Goal: Find specific page/section: Find specific page/section

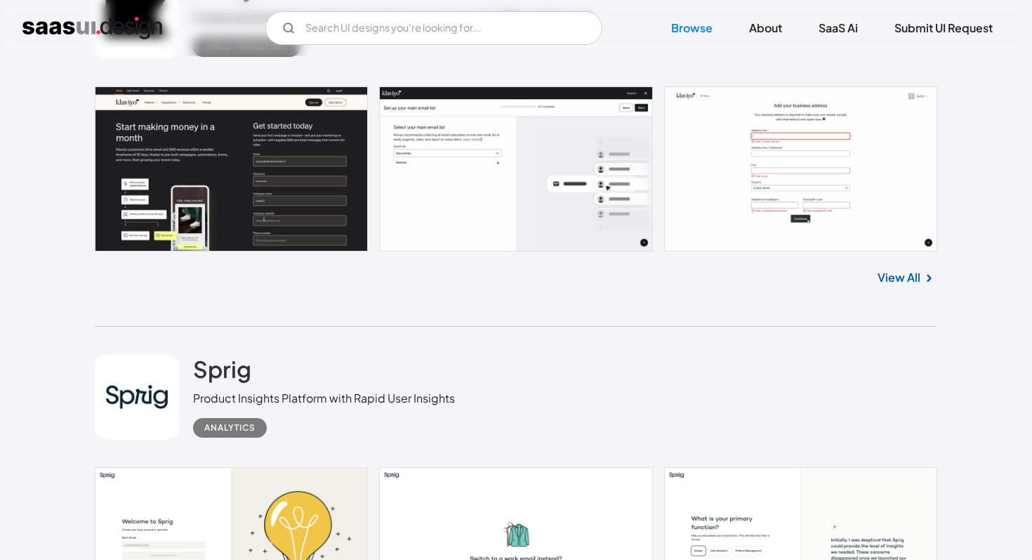
scroll to position [500, 0]
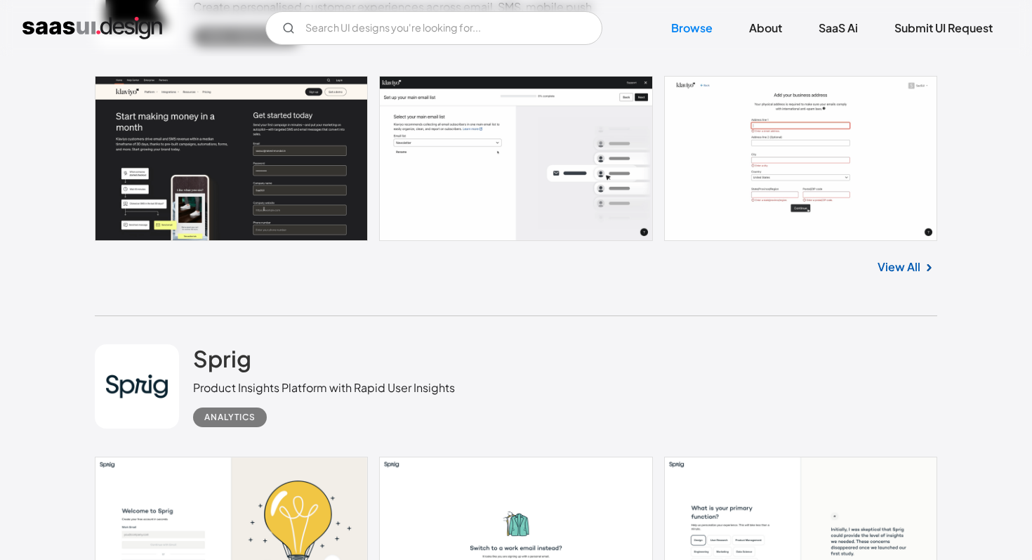
click at [894, 269] on link "View All" at bounding box center [899, 266] width 43 height 17
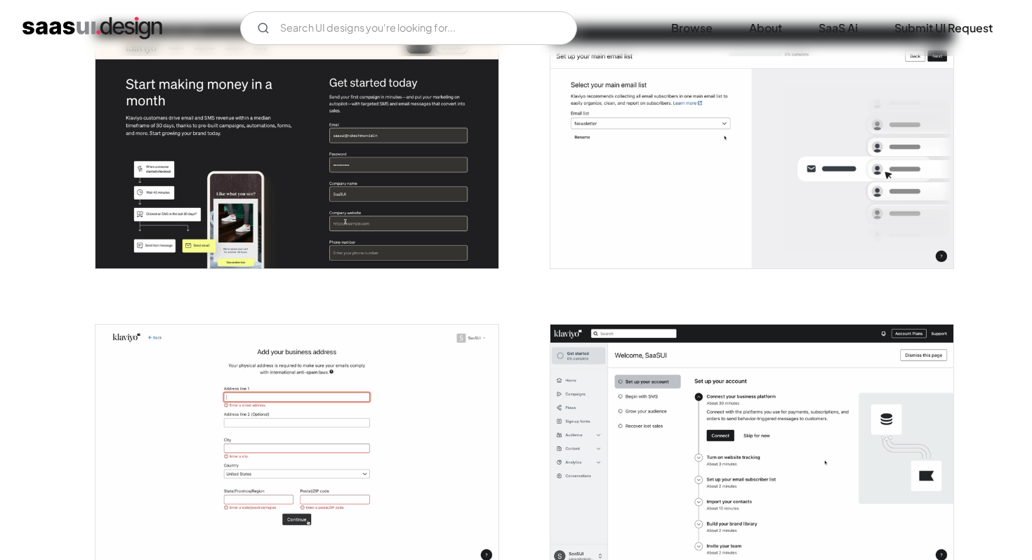
scroll to position [308, 0]
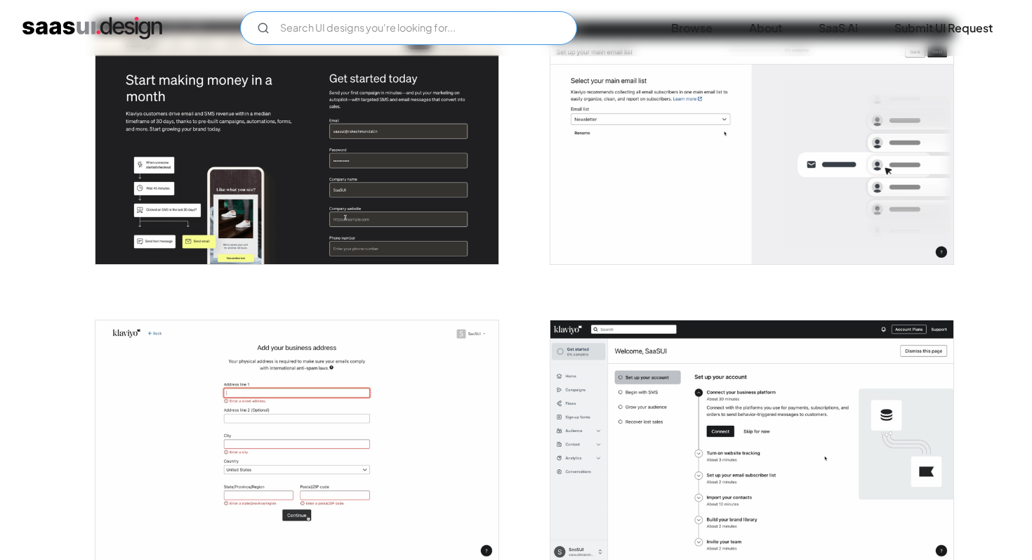
click at [376, 28] on input "Email Form" at bounding box center [408, 28] width 337 height 34
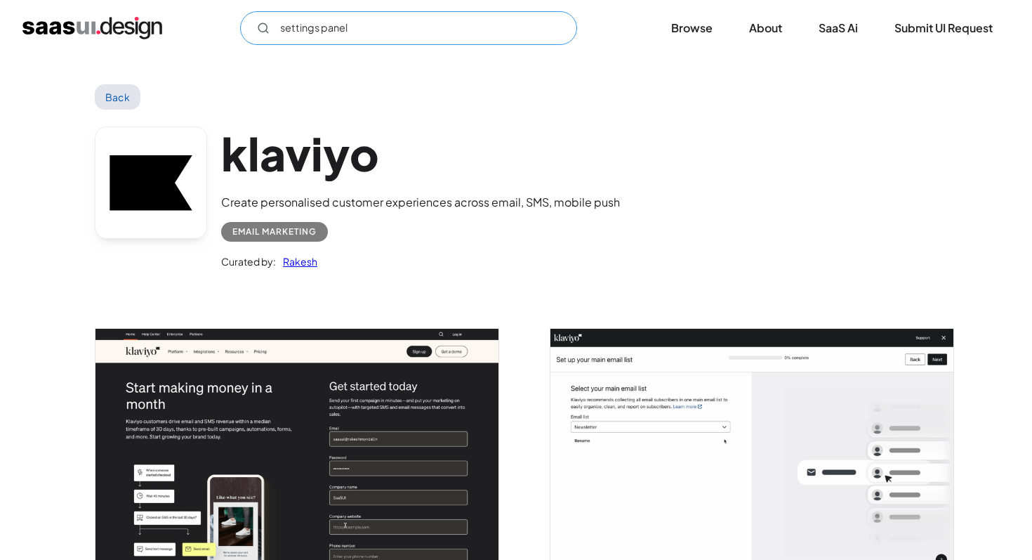
click at [360, 26] on input "settings panel" at bounding box center [408, 28] width 337 height 34
type input "settings panel"
click at [122, 32] on img "home" at bounding box center [92, 28] width 140 height 22
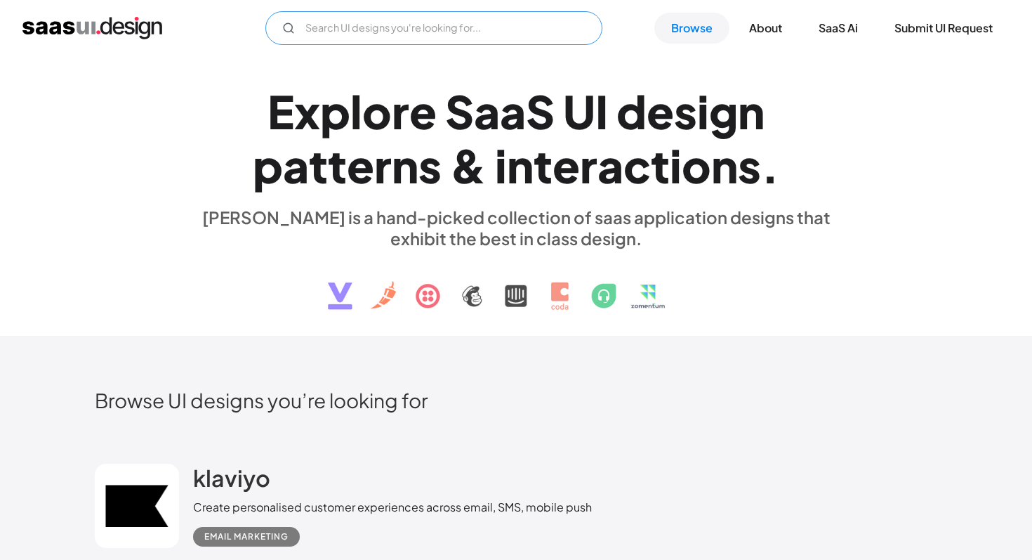
click at [440, 29] on input "Email Form" at bounding box center [433, 28] width 337 height 34
type input "settings panel"
click at [827, 29] on link "SaaS Ai" at bounding box center [838, 28] width 73 height 31
